Goal: Information Seeking & Learning: Learn about a topic

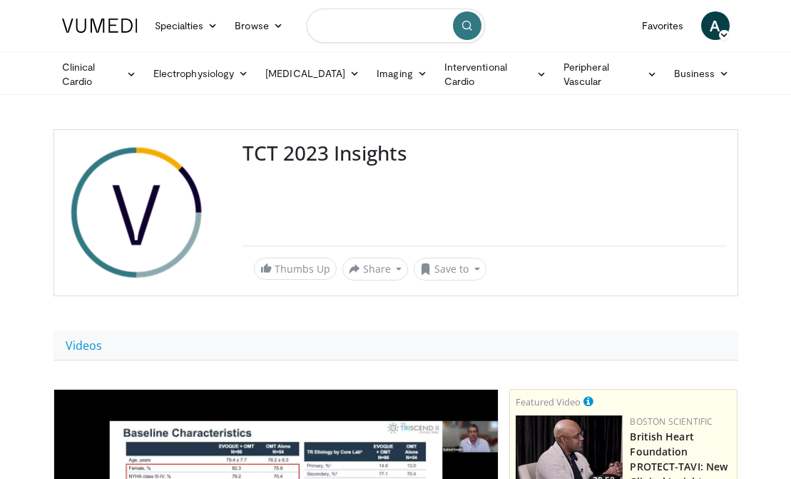
click at [355, 37] on input "Search topics, interventions" at bounding box center [396, 26] width 178 height 34
type input "*"
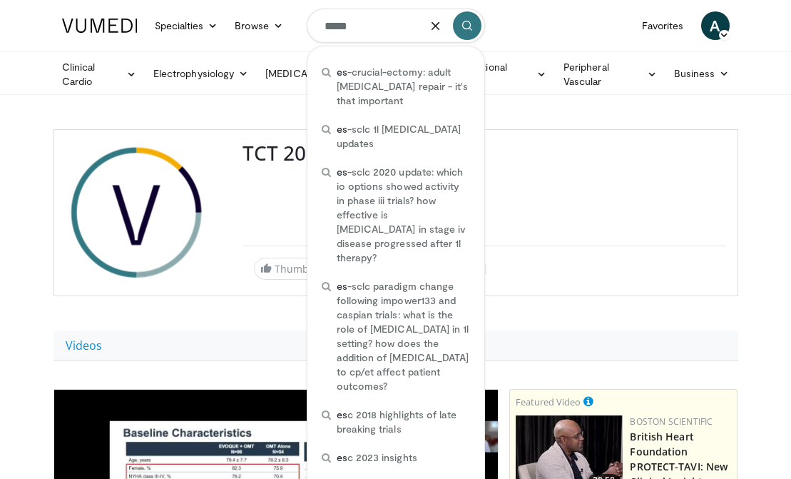
type input "******"
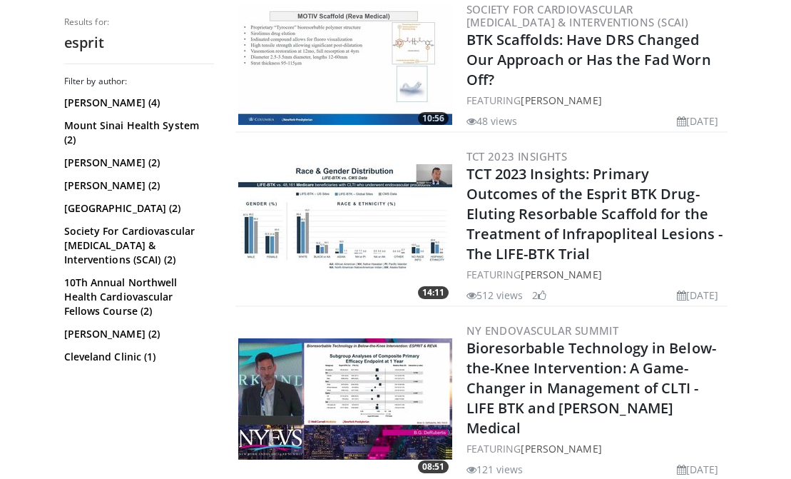
scroll to position [459, 0]
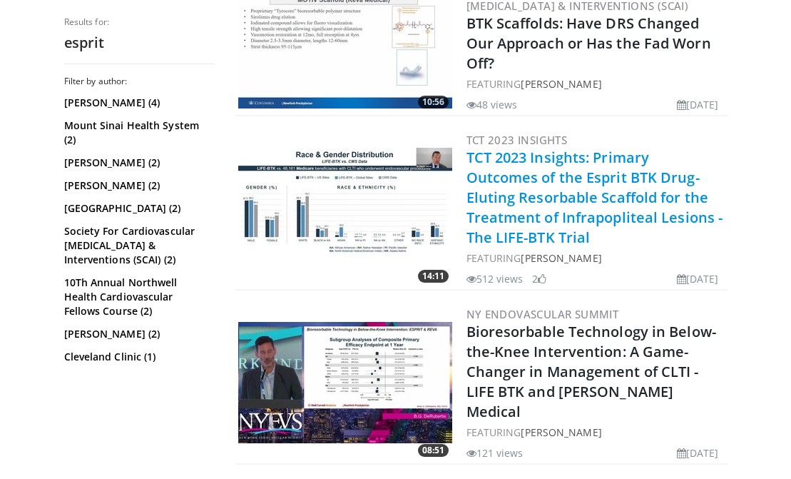
click at [508, 183] on link "TCT 2023 Insights: Primary Outcomes of the Esprit BTK Drug-Eluting Resorbable S…" at bounding box center [595, 197] width 257 height 99
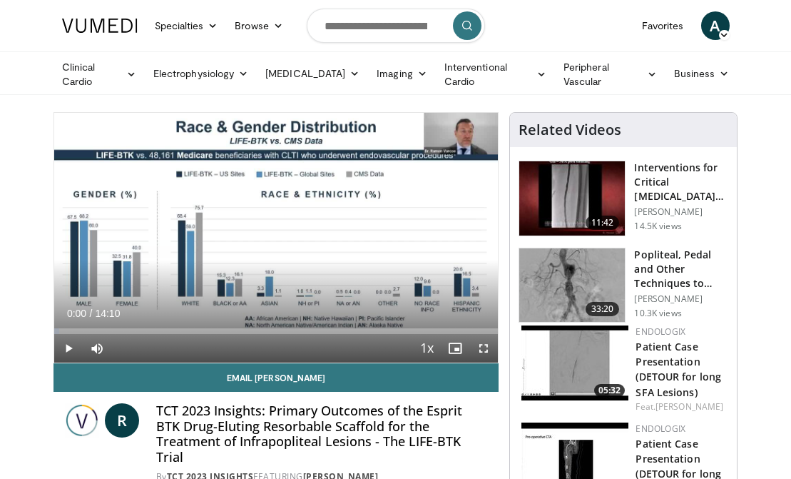
click at [69, 344] on span "Video Player" at bounding box center [68, 348] width 29 height 29
drag, startPoint x: 74, startPoint y: 326, endPoint x: 223, endPoint y: 335, distance: 148.7
click at [223, 335] on div "Current Time 4:48 / Duration 14:10 Play Skip Backward Skip Forward Mute Loaded …" at bounding box center [276, 348] width 444 height 29
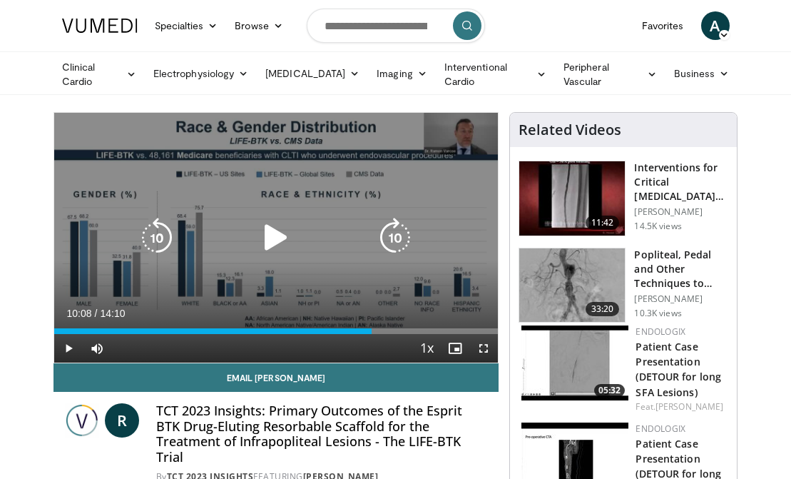
drag, startPoint x: 266, startPoint y: 322, endPoint x: 372, endPoint y: 335, distance: 106.3
click at [372, 335] on div "Current Time 10:08 / Duration 14:10 Play Skip Backward Skip Forward Mute Loaded…" at bounding box center [276, 348] width 444 height 29
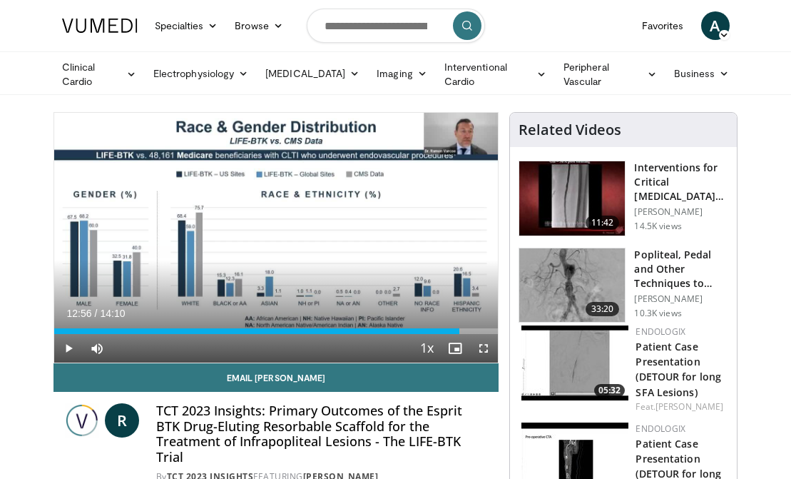
drag, startPoint x: 387, startPoint y: 327, endPoint x: 459, endPoint y: 332, distance: 72.9
click at [459, 334] on div "Current Time 12:56 / Duration 14:10 Play Skip Backward Skip Forward Mute Loaded…" at bounding box center [276, 348] width 444 height 29
click at [479, 339] on span "Video Player" at bounding box center [483, 348] width 29 height 29
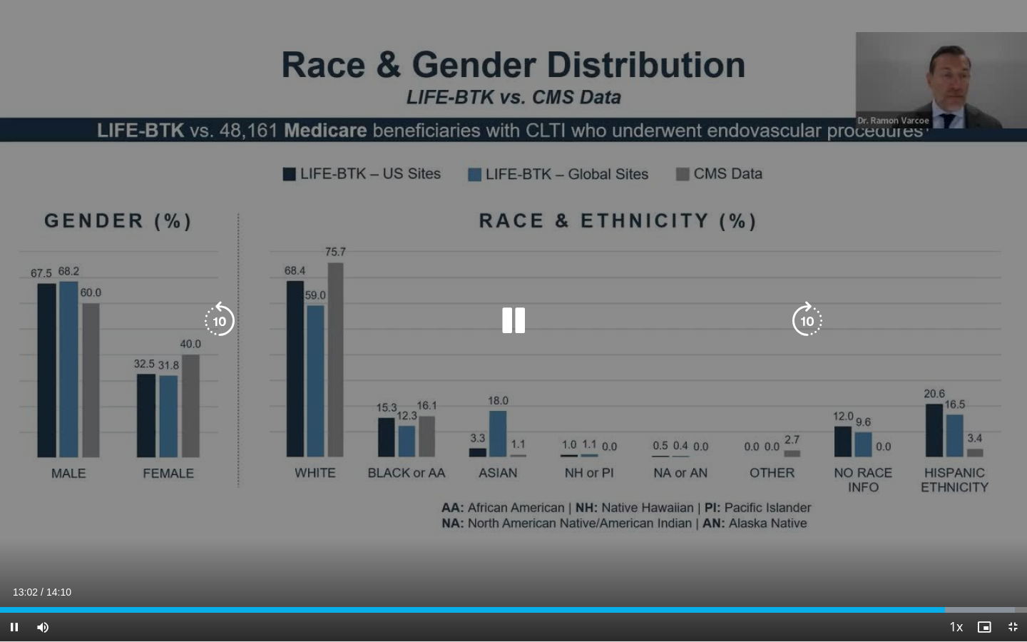
click at [556, 392] on div "10 seconds Tap to unmute" at bounding box center [513, 320] width 1027 height 641
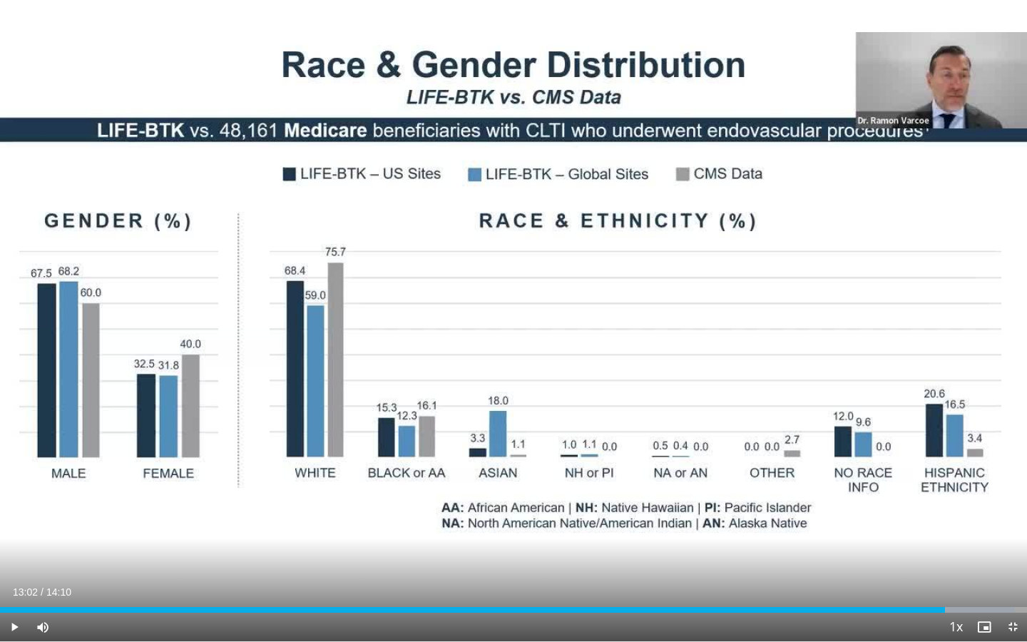
click at [14, 478] on span "Video Player" at bounding box center [14, 627] width 29 height 29
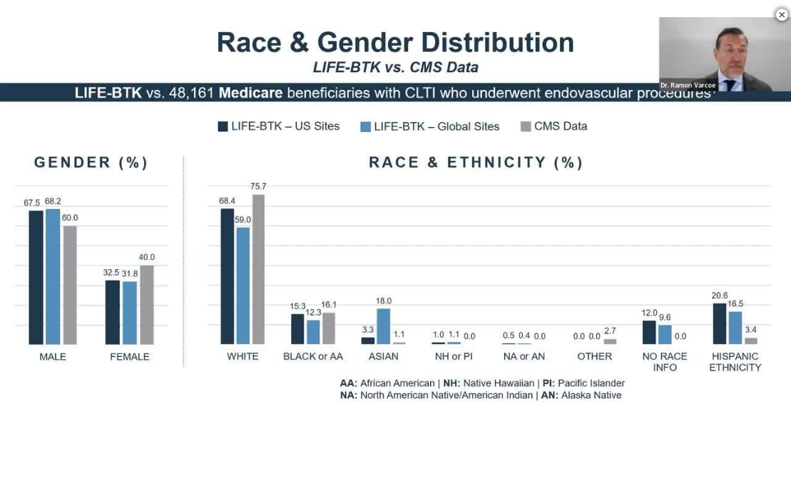
scroll to position [586, 0]
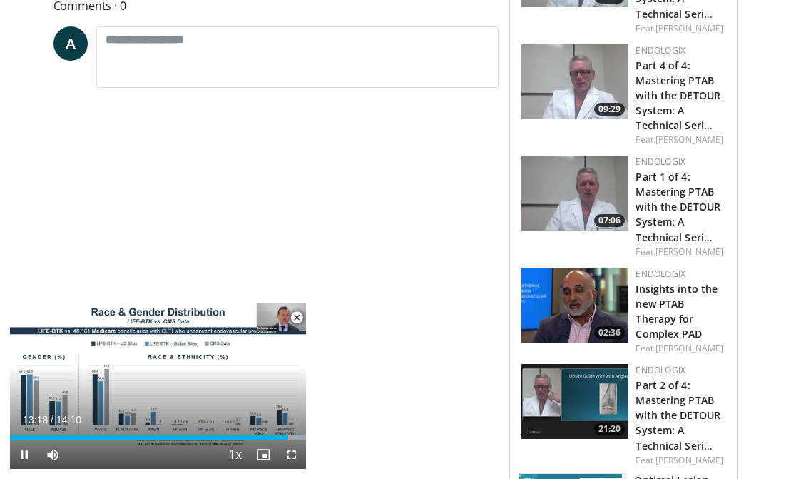
click at [296, 312] on span "Video Player" at bounding box center [296, 317] width 29 height 29
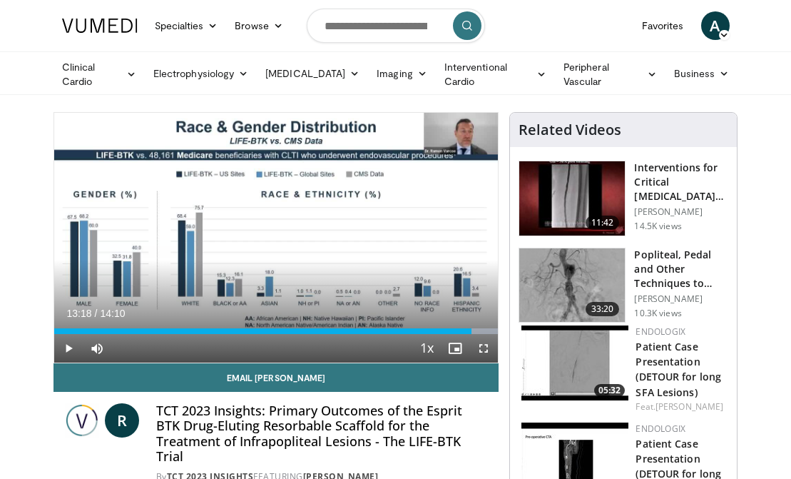
scroll to position [0, 0]
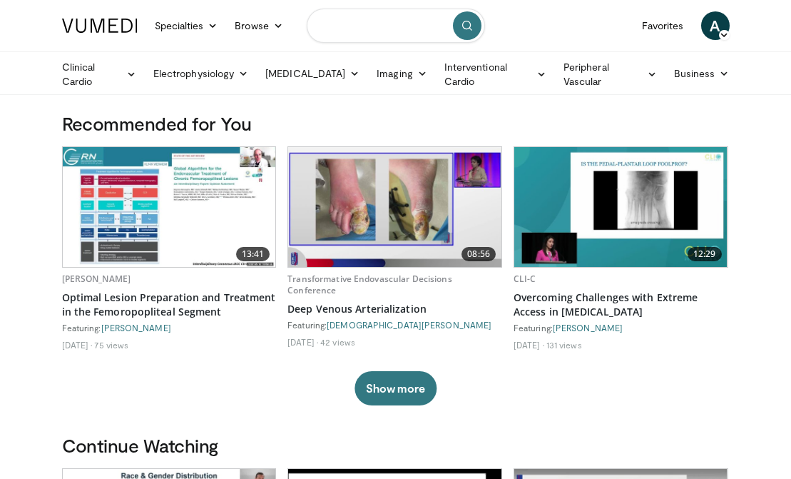
click at [367, 30] on input "Search topics, interventions" at bounding box center [396, 26] width 178 height 34
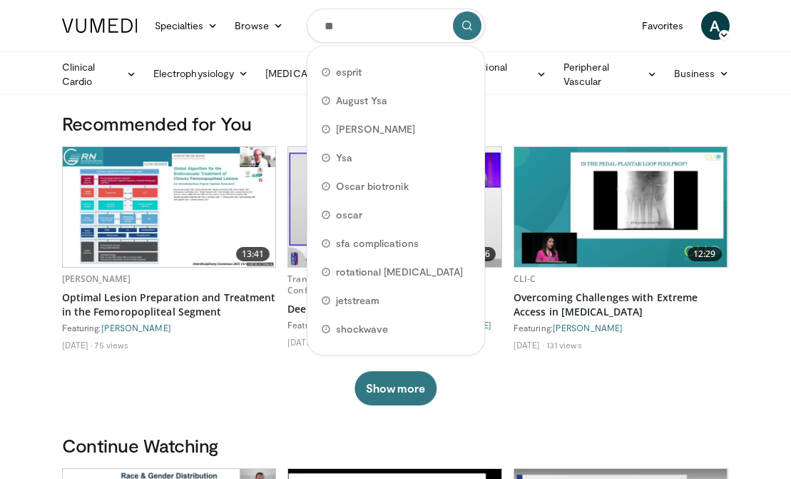
type input "***"
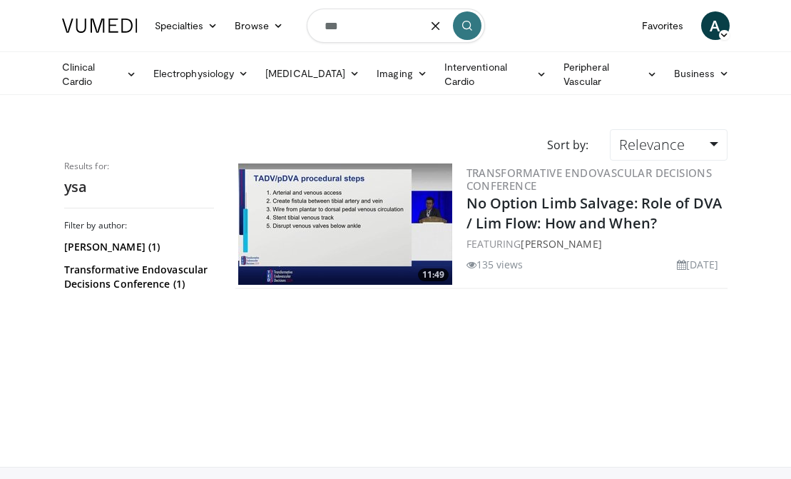
click at [365, 31] on input "***" at bounding box center [396, 26] width 178 height 34
